Goal: Ask a question: Seek information or help from site administrators or community

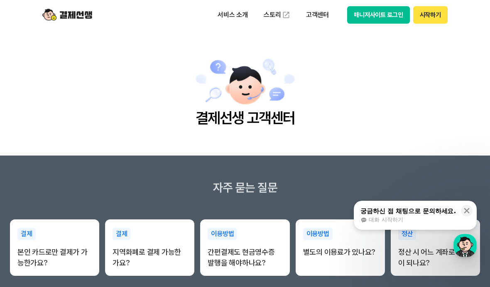
click at [388, 19] on button "매니저사이트 로그인" at bounding box center [378, 14] width 63 height 17
click at [317, 16] on p "고객센터" at bounding box center [317, 14] width 34 height 15
click at [330, 66] on link "이용 가이드" at bounding box center [335, 66] width 70 height 18
click at [436, 17] on button "시작하기" at bounding box center [430, 14] width 34 height 17
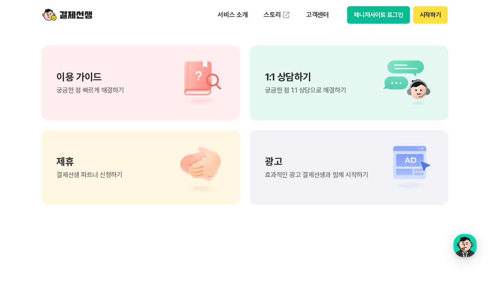
scroll to position [645, 0]
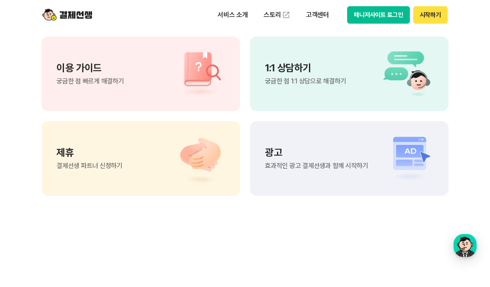
click at [376, 74] on img at bounding box center [404, 74] width 58 height 50
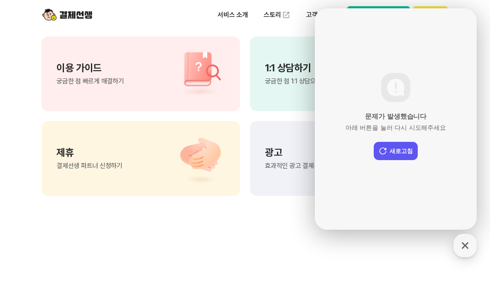
click at [408, 160] on button "새로고침" at bounding box center [396, 151] width 44 height 18
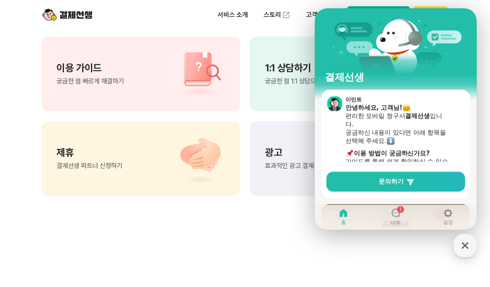
click at [398, 218] on icon at bounding box center [396, 213] width 10 height 10
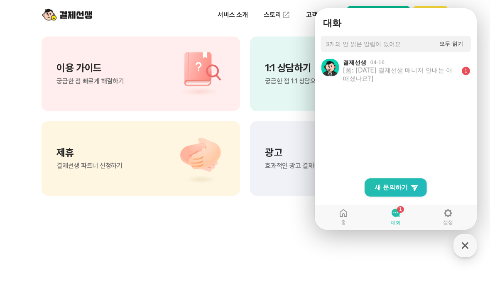
click at [441, 73] on div "[폼: [DATE] 결제선생 매니저 안내는 어떠셨나요?]" at bounding box center [400, 74] width 115 height 17
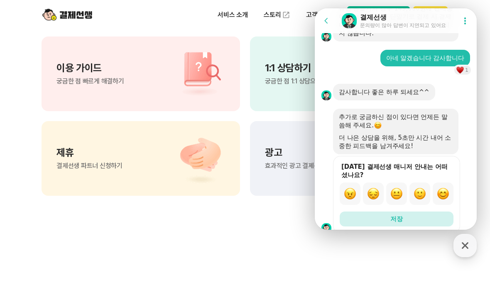
scroll to position [12200, 0]
click at [344, 197] on img "button" at bounding box center [350, 194] width 12 height 12
click at [415, 227] on button "저장" at bounding box center [397, 219] width 114 height 15
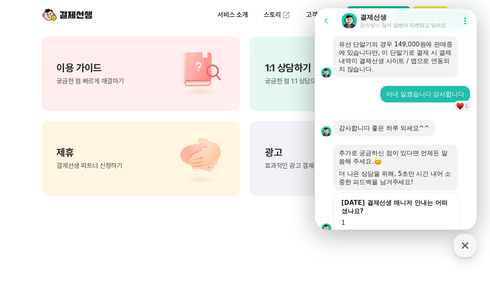
click at [417, 226] on span "1" at bounding box center [396, 223] width 110 height 8
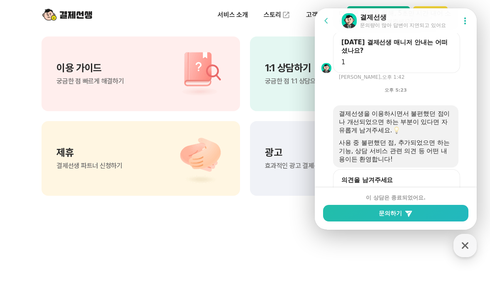
scroll to position [12354, 0]
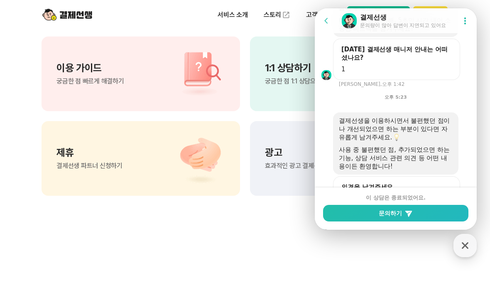
click at [424, 222] on button "문의하기" at bounding box center [395, 213] width 145 height 17
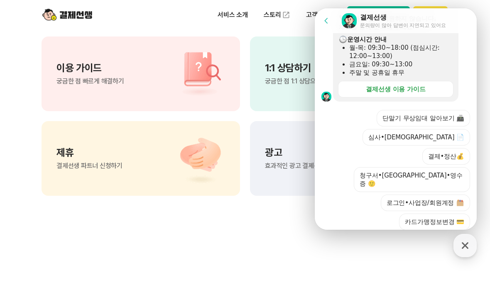
scroll to position [208, 0]
click at [393, 271] on section "궁금한 점이 더 있으신가요? 이용 가이드 궁금한 점 빠르게 해결하기 1:1 상담하기 궁금한 점 1:1 상담으로 해결하기 제휴 결제선생 파트너 …" at bounding box center [245, 94] width 490 height 420
click at [445, 195] on button "로그인•사업장/회원계정" at bounding box center [425, 203] width 89 height 17
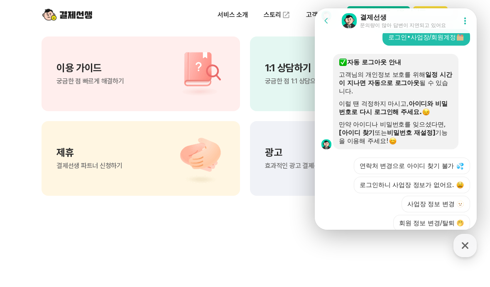
scroll to position [290, 0]
click at [456, 238] on img at bounding box center [459, 241] width 7 height 7
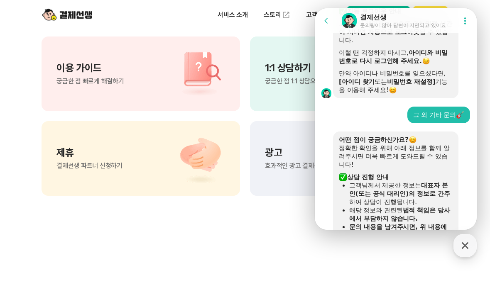
scroll to position [472, 0]
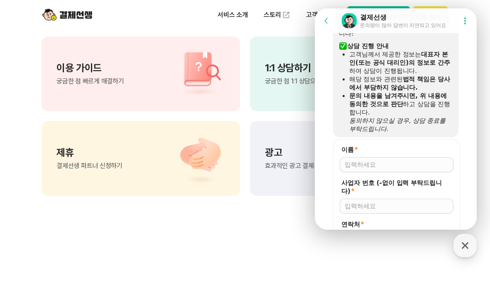
click at [422, 161] on input "이름 *" at bounding box center [396, 165] width 104 height 8
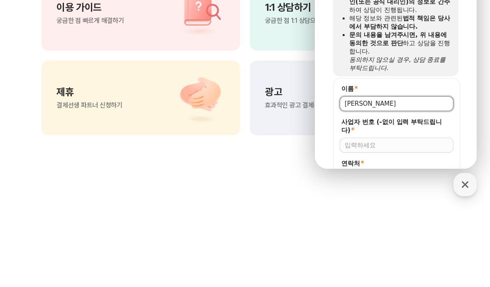
type input "[PERSON_NAME]"
click at [380, 141] on input "사업자 번호 (-없이 입력 부탁드립니다) *" at bounding box center [396, 145] width 104 height 8
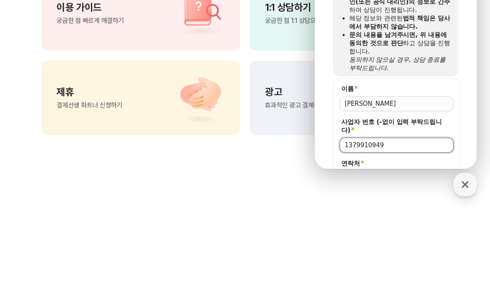
type input "1379910949"
click at [407, 174] on input "연락처 *" at bounding box center [414, 178] width 68 height 8
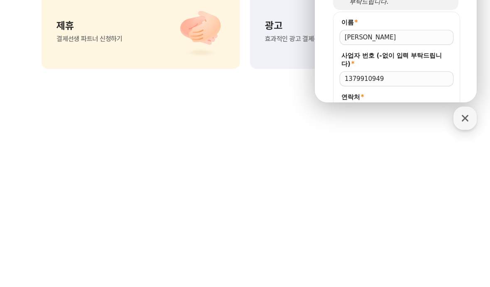
type input "010"
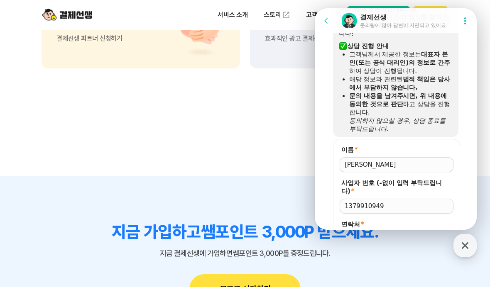
type input "[PHONE_NUMBER]"
click at [396, 257] on span "저장" at bounding box center [396, 261] width 12 height 8
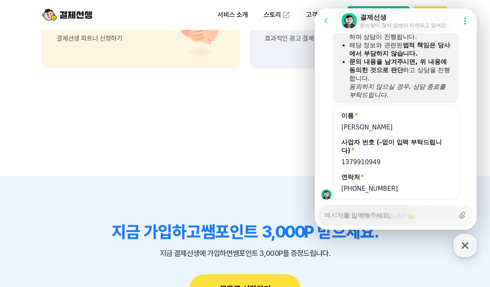
scroll to position [530, 0]
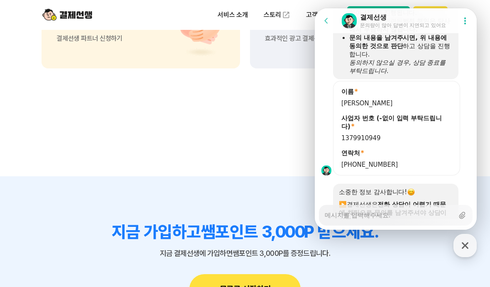
click at [406, 220] on textarea "Messenger Input Textarea" at bounding box center [389, 212] width 129 height 14
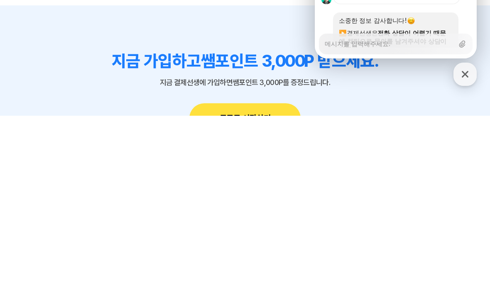
type textarea "x"
type textarea "어"
type textarea "x"
type textarea "[DATE]"
type textarea "x"
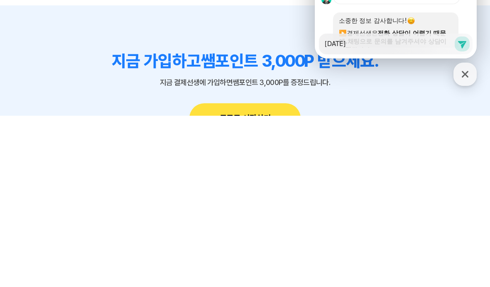
type textarea "[DATE]"
type textarea "x"
type textarea "[DATE] ㅋ"
type textarea "x"
type textarea "[DATE] 카"
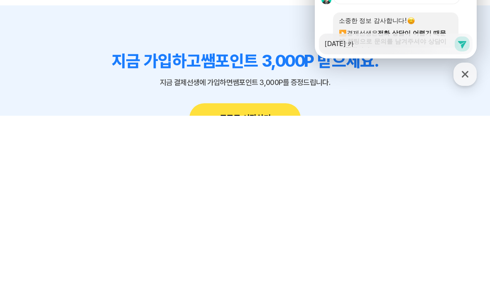
type textarea "x"
type textarea "[DATE] 칻"
type textarea "x"
type textarea "[DATE] 카드"
type textarea "x"
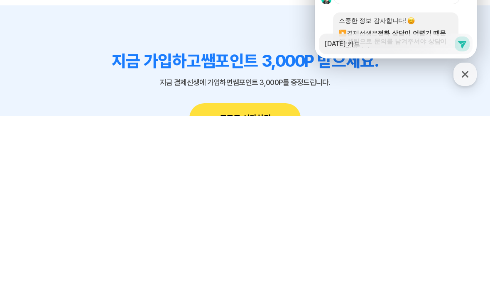
type textarea "[DATE] 카드 ㄷ"
type textarea "x"
type textarea "[DATE] 카드 다"
type textarea "x"
type textarea "[DATE] 카드 단"
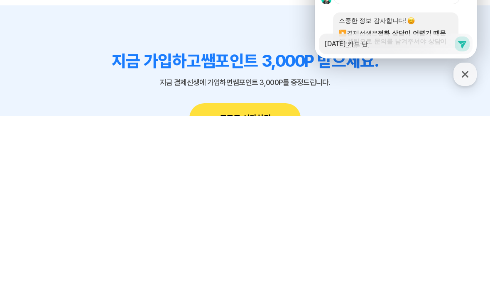
type textarea "x"
type textarea "[DATE] 카드 단ㅁ"
type textarea "x"
type textarea "[DATE] 카드 단마"
type textarea "x"
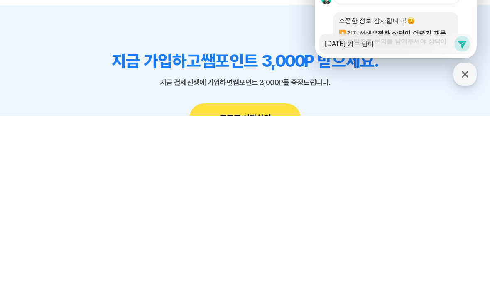
type textarea "[DATE] 카드 단말"
type textarea "x"
type textarea "[DATE] 카드 단맑"
type textarea "x"
type textarea "[DATE] 카드 단말기"
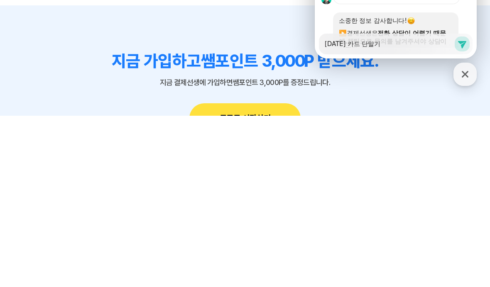
type textarea "x"
type textarea "[DATE] 카드 단말기"
type textarea "x"
type textarea "[DATE] 카드 단말기 ㄱ"
type textarea "x"
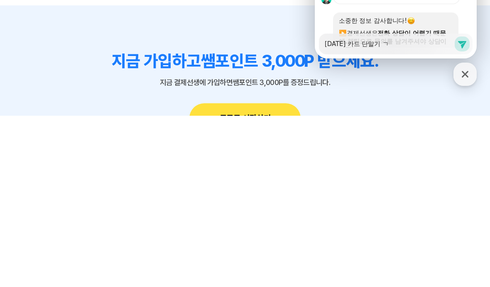
type textarea "[DATE] 카드 단말기 겨"
type textarea "x"
type textarea "[DATE] 카드 단말기 결"
type textarea "x"
type textarea "[DATE] 카드 단말기 결ㅈ"
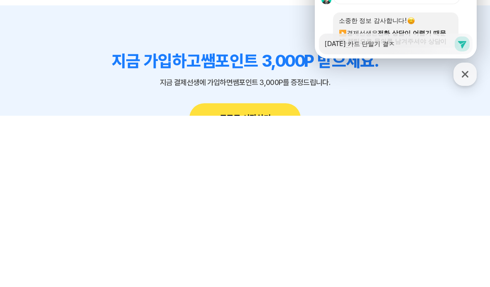
type textarea "x"
type textarea "[DATE] 카드 단말기 결제"
type textarea "x"
type textarea "[DATE] 카드 단말기 결젷"
type textarea "x"
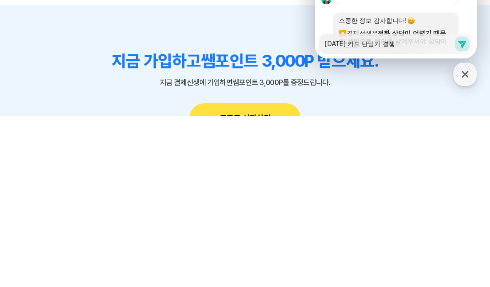
type textarea "[DATE] 카드 단말기 결제하"
type textarea "x"
type textarea "[DATE] 카드 단말기 결제한"
type textarea "x"
type textarea "[DATE] 카드 단말기 결제[DEMOGRAPHIC_DATA]"
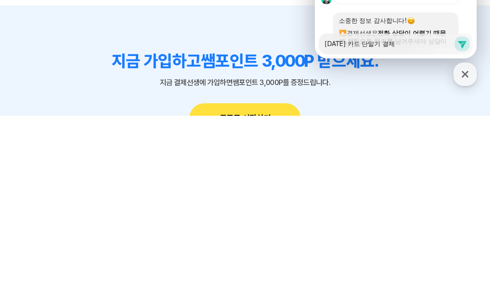
type textarea "x"
type textarea "[DATE] 카드 단말기 결제하는ㄷ"
type textarea "x"
type textarea "[DATE] 카드 단말기 결제하는데"
type textarea "x"
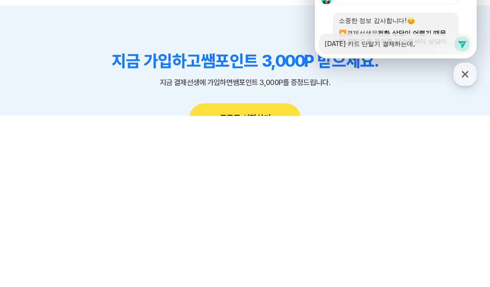
type textarea "[DATE] 카드 단말기 결제하는데,"
type textarea "x"
type textarea "[DATE] 카드 단말기 결제하는데, ㅇ"
type textarea "x"
type textarea "[DATE] 카드 단말기 결제하는데, 올"
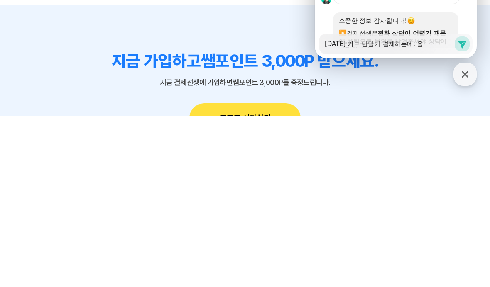
type textarea "x"
type textarea "[DATE] 카드 단말기 결제하는데, 오류"
type textarea "x"
type textarea "[DATE] 카드 단말기 결제하는데, 오륙"
type textarea "x"
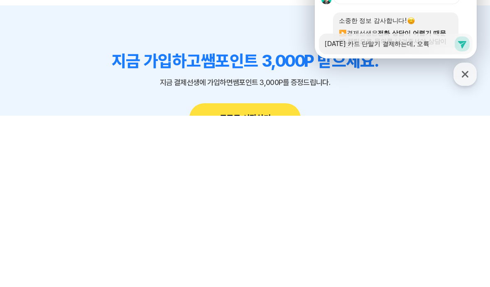
type textarea "[DATE] 카드 단말기 결제하는데, 오류가"
type textarea "x"
type textarea "[DATE] 카드 단말기 결제하는데, 오류가"
type textarea "x"
type textarea "[DATE] 카드 단말기 결제하는데, 오류가 ㄸ"
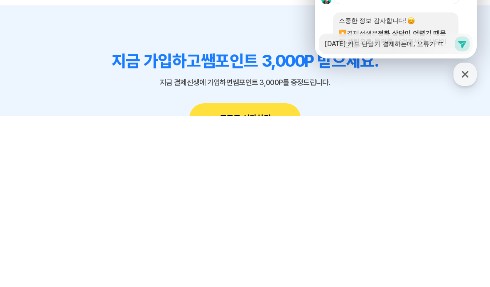
type textarea "x"
type textarea "[DATE] 카드 단말기 결제하는데, 오류가 떠"
type textarea "x"
type textarea "[DATE] 카드 단말기 결제하는데, 오류가 떳"
type textarea "x"
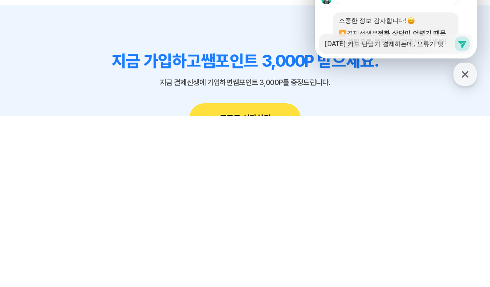
type textarea "[DATE] 카드 단말기 결제하는데, 오류가 떠서"
type textarea "x"
type textarea "[DATE] 카드 단말기 결제하는데, 오류가 떠서 ㄷ"
type textarea "x"
type textarea "[DATE] 카드 단말기 결제하는데, 오류가 떠서 두"
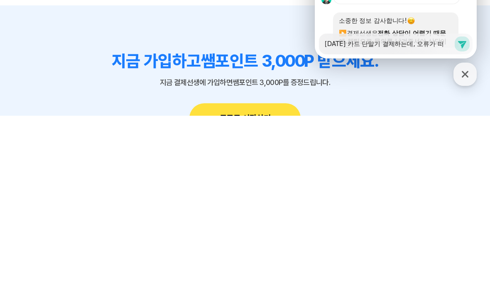
type textarea "x"
type textarea "[DATE] 카드 단말기 결제하는데, 오류가 떠서 두"
type textarea "x"
type textarea "[DATE] 카드 단말기 결제하는데, 오류가 떠서 두 ㅂ"
type textarea "x"
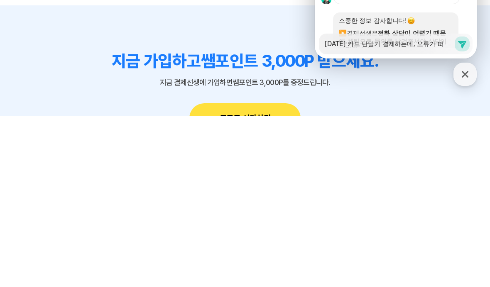
type textarea "[DATE] 카드 단말기 결제하는데, 오류가 떠서 두 번"
type textarea "x"
type textarea "[DATE] 카드 단말기 결제하는데, 오류가 떠서 두 번"
type textarea "x"
type textarea "[DATE] 카드 단말기 결제하는데, 오류가 떠서 두 번 ㄱ"
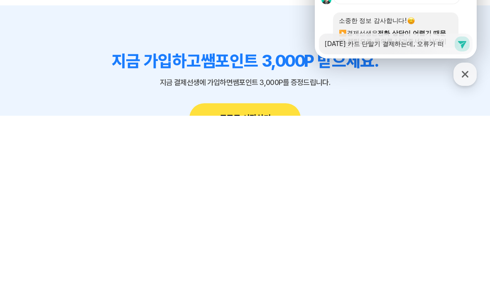
type textarea "x"
type textarea "[DATE] 카드 단말기 결제하는데, 오류가 떠서 두 번 겨"
type textarea "x"
type textarea "[DATE] 카드 단말기 결제하는데, 오류가 떠서 두 번 결ㅈ"
type textarea "x"
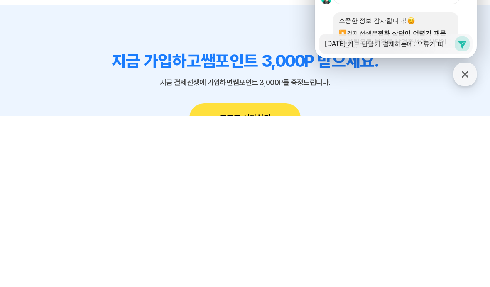
type textarea "[DATE] 카드 단말기 결제하는데, 오류가 떠서 두 번 결제"
type textarea "x"
type textarea "[DATE] 카드 단말기 결제하는데, 오류가 떠서 두 번 결젤"
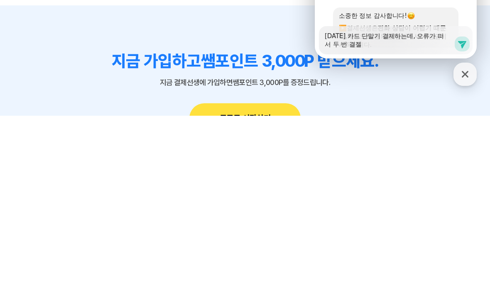
type textarea "x"
type textarea "[DATE] 카드 단말기 결제하는데, 오류가 떠서 두 번 결제르"
type textarea "x"
type textarea "[DATE] 카드 단말기 결제하는데, 오류가 떠서 두 번 결제를"
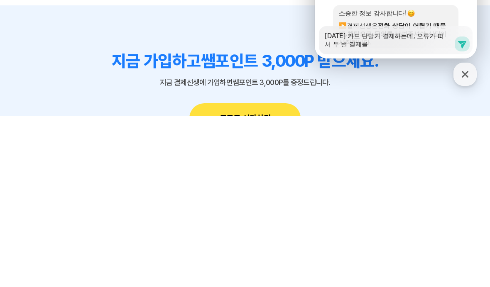
type textarea "x"
type textarea "[DATE] 카드 단말기 결제하는데, 오류가 떠서 두 번 결제를 ㅎ"
type textarea "x"
type textarea "[DATE] 카드 단말기 결제하는데, 오류가 떠서 두 번 결제를 해"
type textarea "x"
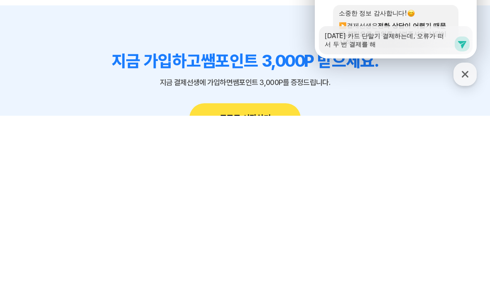
type textarea "[DATE] 카드 단말기 결제하는데, 오류가 떠서 두 번 결제를 했"
type textarea "x"
type textarea "[DATE] 카드 단말기 결제하는데, 오류가 떠서 두 번 결제를 했ㅇ"
type textarea "x"
type textarea "[DATE] 카드 단말기 결제하는데, 오류가 떠서 두 번 결제를 했어"
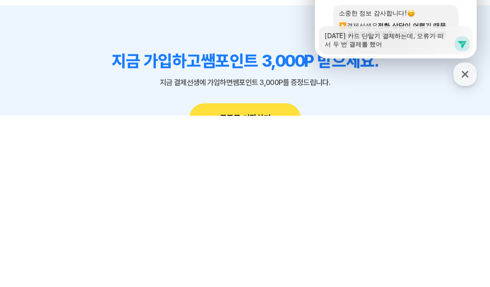
type textarea "x"
type textarea "[DATE] 카드 단말기 결제하는데, 오류가 떠서 두 번 결제를 했었ㄴ"
type textarea "x"
type textarea "[DATE] 카드 단말기 결제하는데, 오류가 떠서 두 번 결제를 했었느"
type textarea "x"
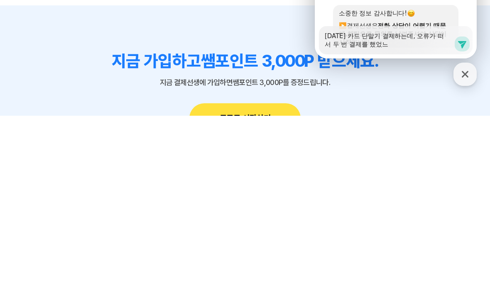
type textarea "[DATE] 카드 단말기 결제하는데, 오류가 떠서 두 번 결제를 했었는"
type textarea "x"
type textarea "[DATE] 카드 단말기 결제하는데, 오류가 떠서 두 번 결제를 했었는ㄷ"
type textarea "x"
type textarea "[DATE] 카드 단말기 결제하는데, 오류가 떠서 두 번 결제를 했었는데"
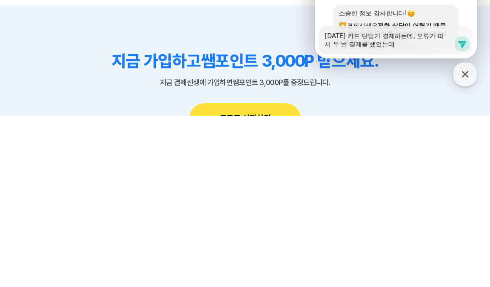
type textarea "x"
type textarea "[DATE] 카드 단말기 결제하는데, 오류가 떠서 두 번 결제를 했었는데,"
type textarea "x"
type textarea "[DATE] 카드 단말기 결제하는데, 오류가 떠서 두 번 결제를 했었는데, ㄱ"
type textarea "x"
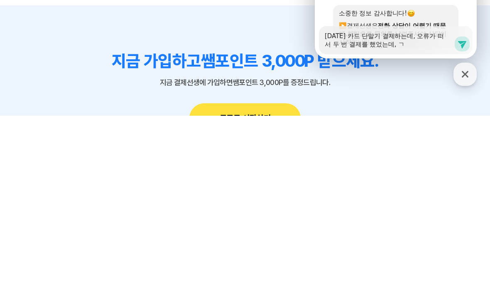
type textarea "[DATE] 카드 단말기 결제하는데, 오류가 떠서 두 번 결제를 했었는데, 겨"
type textarea "x"
type textarea "[DATE] 카드 단말기 결제하는데, 오류가 떠서 두 번 결제를 했었는데, 결"
type textarea "x"
type textarea "[DATE] 카드 단말기 결제하는데, 오류가 떠서 두 번 결제를 했었는데, 결ㅈ"
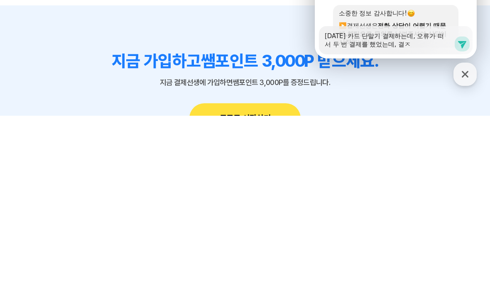
type textarea "x"
type textarea "[DATE] 카드 단말기 결제하는데, 오류가 떠서 두 번 결제를 했었는데, 결제"
type textarea "x"
type textarea "[DATE] 카드 단말기 결제하는데, 오류가 떠서 두 번 결제를 했었는데, 결제서"
type textarea "x"
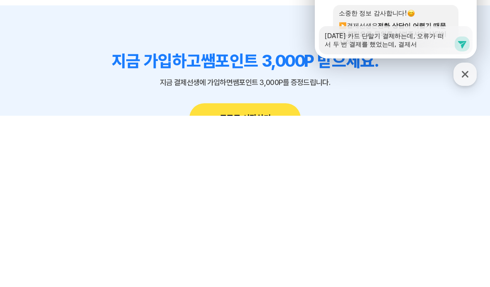
type textarea "[DATE] 카드 단말기 결제하는데, 오류가 떠서 두 번 결제를 했었는데, 결제선"
type textarea "x"
type textarea "[DATE] 카드 단말기 결제하는데, 오류가 떠서 두 번 결제를 했었는데, 결제선ㅅ"
type textarea "x"
type textarea "[DATE] 카드 단말기 결제하는데, 오류가 떠서 두 번 결제를 했었는데, 결제선새"
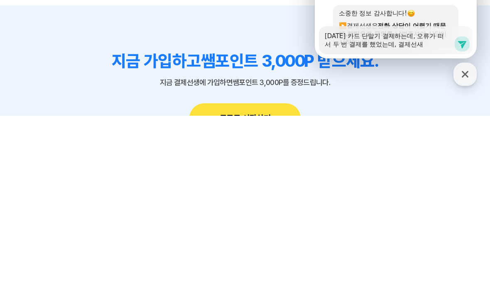
type textarea "x"
type textarea "[DATE] 카드 단말기 결제하는데, 오류가 떠서 두 번 결제를 했었는데, 결제선생"
type textarea "x"
type textarea "[DATE] 카드 단말기 결제하는데, 오류가 떠서 두 번 결제를 했었는데, 결제선생 저"
type textarea "x"
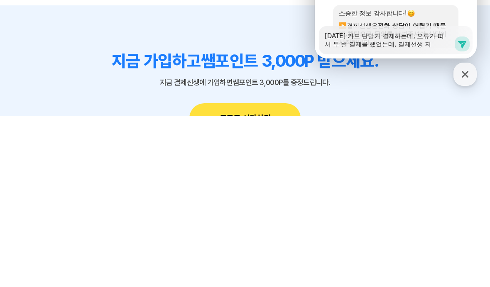
type textarea "[DATE] 카드 단말기 결제하는데, 오류가 떠서 두 번 결제를 했었는데, 결제선생 전"
type textarea "x"
type textarea "[DATE] 카드 단말기 결제하는데, 오류가 떠서 두 번 결제를 했었는데, 결제선생 전ㅅ"
type textarea "x"
type textarea "[DATE] 카드 단말기 결제하는데, 오류가 떠서 두 번 결제를 했었는데, 결제선생 전산"
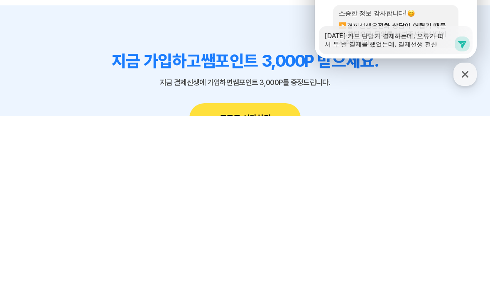
type textarea "x"
type textarea "[DATE] 카드 단말기 결제하는데, 오류가 떠서 두 번 결제를 했었는데, 결제선생 전산ㅇ"
type textarea "x"
type textarea "[DATE] 카드 단말기 결제하는데, 오류가 떠서 두 번 결제를 했었는데, 결제선생 전산에"
type textarea "x"
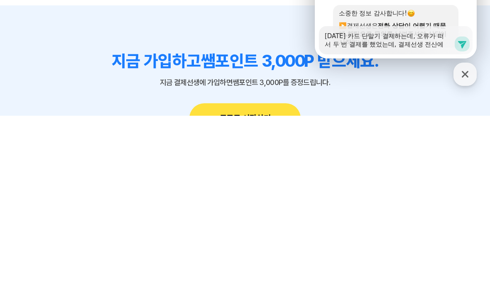
type textarea "[DATE] 카드 단말기 결제하는데, 오류가 떠서 두 번 결제를 했었는데, 결제선생 전산엣"
type textarea "x"
type textarea "[DATE] 카드 단말기 결제하는데, 오류가 떠서 두 번 결제를 했었는데, 결제선생 전산에서"
type textarea "x"
type textarea "[DATE] 카드 단말기 결제하는데, 오류가 떠서 두 번 결제를 했었는데, 결제선생 전산에선"
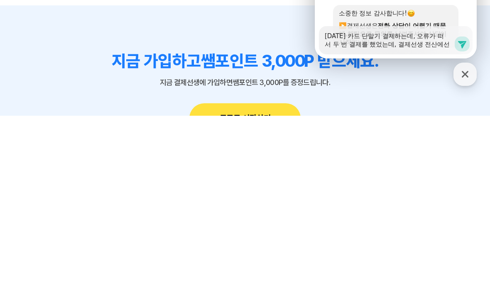
type textarea "x"
type textarea "[DATE] 카드 단말기 결제하는데, 오류가 떠서 두 번 결제를 했었는데, 결제선생 전산에서느"
type textarea "x"
type textarea "[DATE] 카드 단말기 결제하는데, 오류가 떠서 두 번 결제를 했었는데, 결제선생 전산에서는"
type textarea "x"
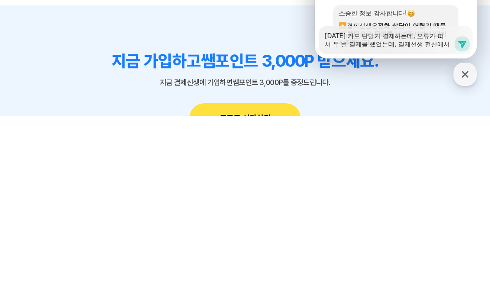
type textarea "[DATE] 카드 단말기 결제하는데, 오류가 떠서 두 번 결제를 했었는데, 결제선생 전산에서는"
type textarea "x"
type textarea "[DATE] 카드 단말기 결제하는데, 오류가 떠서 두 번 결제를 했었는데, 결제선생 전산에서는 ㅎ"
type textarea "x"
type textarea "[DATE] 카드 단말기 결제하는데, 오류가 떠서 두 번 결제를 했었는데, 결제선생 전산에서는 한"
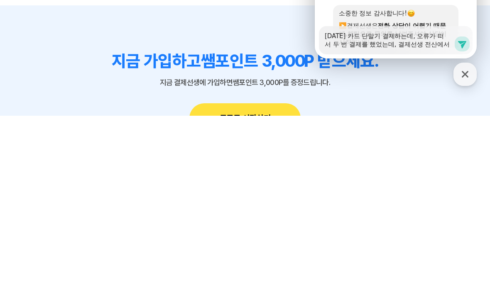
type textarea "x"
type textarea "[DATE] 카드 단말기 결제하는데, 오류가 떠서 두 번 결제를 했었는데, 결제선생 전산에서는 한ㅂ"
type textarea "x"
type textarea "[DATE] 카드 단말기 결제하는데, 오류가 떠서 두 번 결제를 했었는데, 결제선생 전산에서는 한번"
type textarea "x"
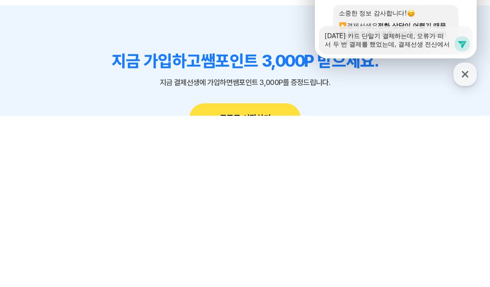
type textarea "[DATE] 카드 단말기 결제하는데, 오류가 떠서 두 번 결제를 했었는데, 결제선생 전산에서는 한번ㅁ"
type textarea "x"
type textarea "[DATE] 카드 단말기 결제하는데, 오류가 떠서 두 번 결제를 했었는데, 결제선생 전산에서는 한번만"
type textarea "x"
type textarea "[DATE] 카드 단말기 결제하는데, 오류가 떠서 두 번 결제를 했었는데, 결제선생 전산에서는 한번만"
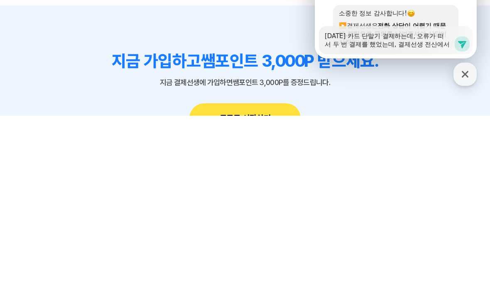
type textarea "x"
type textarea "[DATE] 카드 단말기 결제하는데, 오류가 떠서 두 번 결제를 했었는데, 결제선생 전산에서는 한번만 ㄱ"
type textarea "x"
type textarea "[DATE] 카드 단말기 결제하는데, 오류가 떠서 두 번 결제를 했었는데, 결제선생 전산에서는 한번만 겨"
type textarea "x"
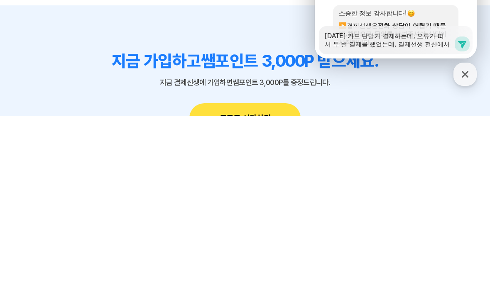
type textarea "[DATE] 카드 단말기 결제하는데, 오류가 떠서 두 번 결제를 했었는데, 결제선생 전산에서는 한번만 결ㅈ"
type textarea "x"
type textarea "[DATE] 카드 단말기 결제하는데, 오류가 떠서 두 번 결제를 했었는데, 결제선생 전산에서는 한번만 결제"
type textarea "x"
type textarea "[DATE] 카드 단말기 결제하는데, 오류가 떠서 두 번 결제를 했었는데, 결제선생 전산에서는 한번만 결제도"
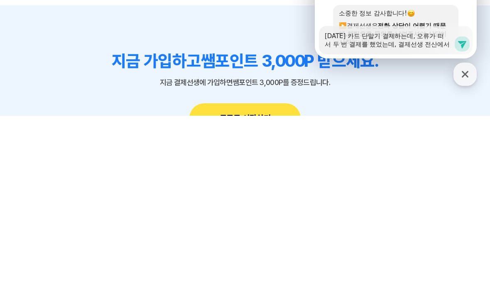
type textarea "x"
type textarea "[DATE] 카드 단말기 결제하는데, 오류가 떠서 두 번 결제를 했었는데, 결제선생 전산에서는 한번만 결제되"
type textarea "x"
type textarea "[DATE] 카드 단말기 결제하는데, 오류가 떠서 두 번 결제를 했었는데, 결제선생 전산에서는 한번만 결제된"
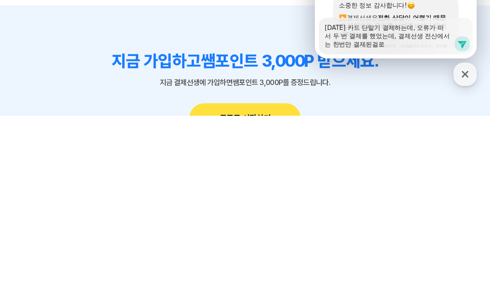
scroll to position [546, 0]
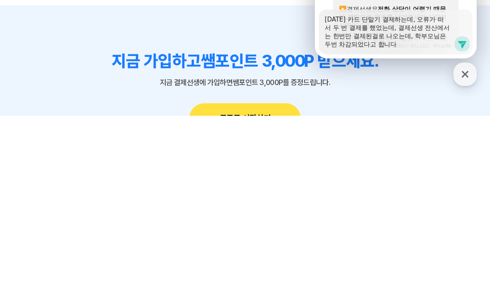
click at [462, 49] on icon at bounding box center [462, 44] width 8 height 7
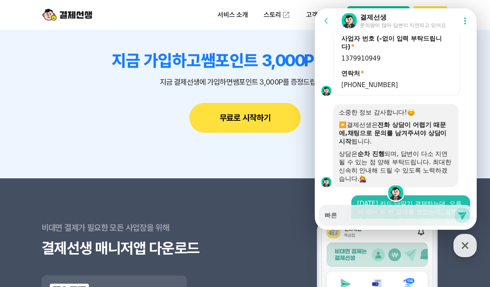
scroll to position [599, 0]
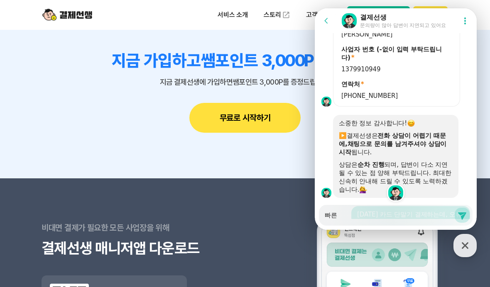
click at [366, 220] on textarea "빠른" at bounding box center [389, 212] width 129 height 14
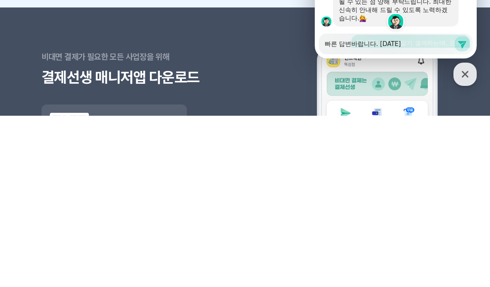
click at [464, 49] on icon at bounding box center [462, 44] width 8 height 7
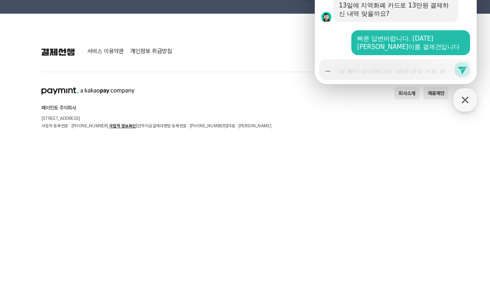
scroll to position [861, 0]
